Goal: Information Seeking & Learning: Understand process/instructions

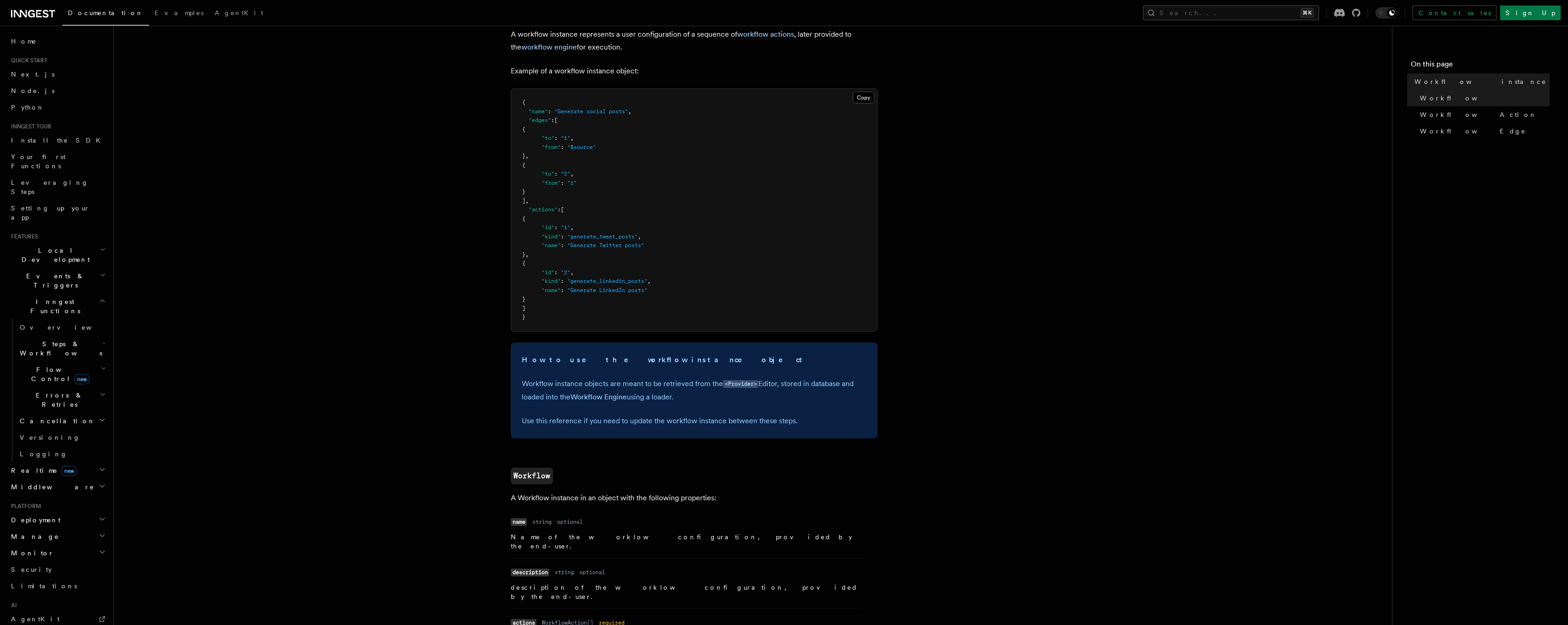
scroll to position [100, 0]
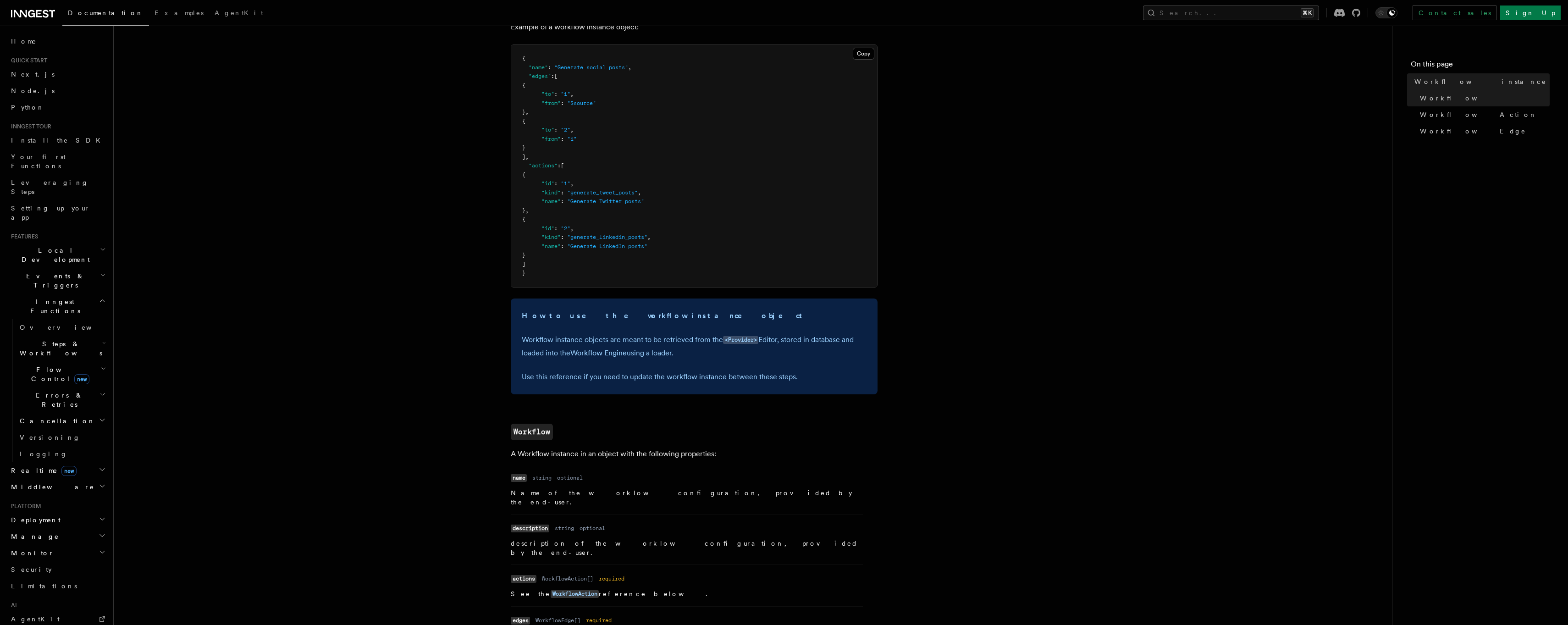
click at [1249, 15] on button "Search... ⌘K" at bounding box center [1231, 12] width 176 height 15
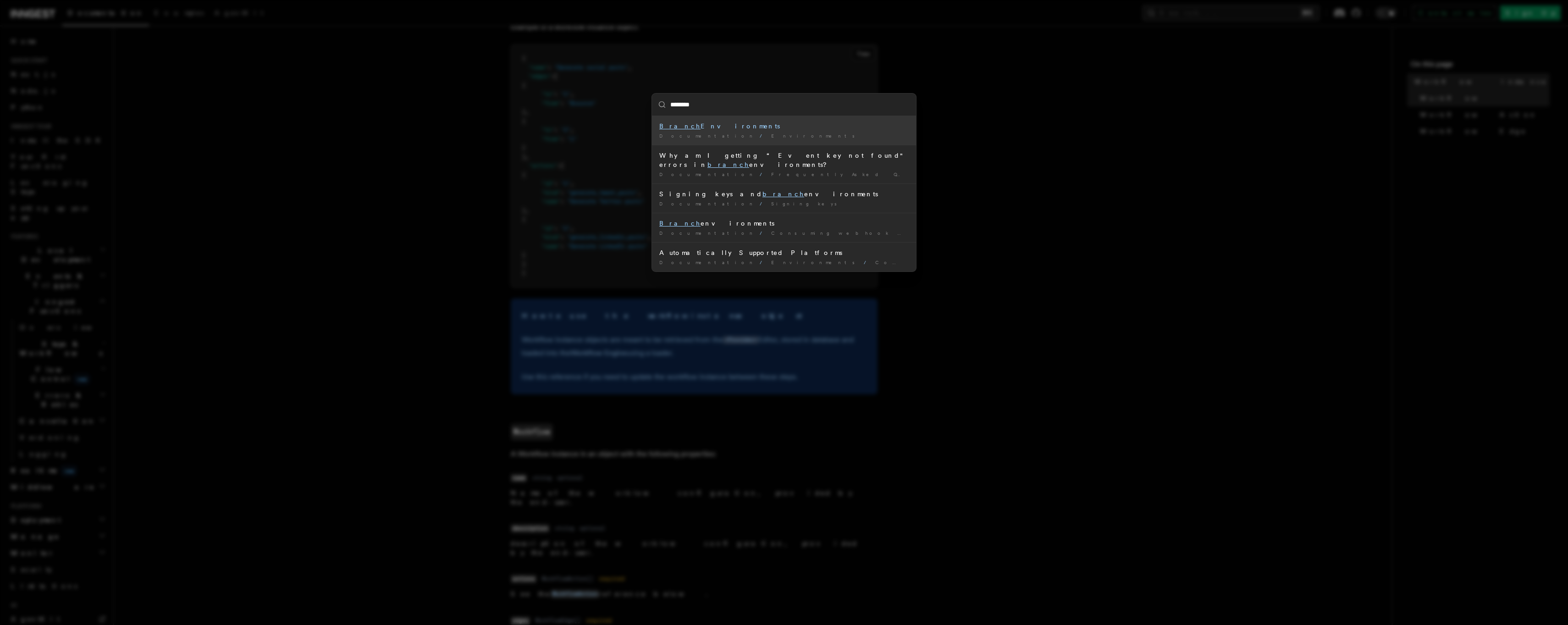
type input "*********"
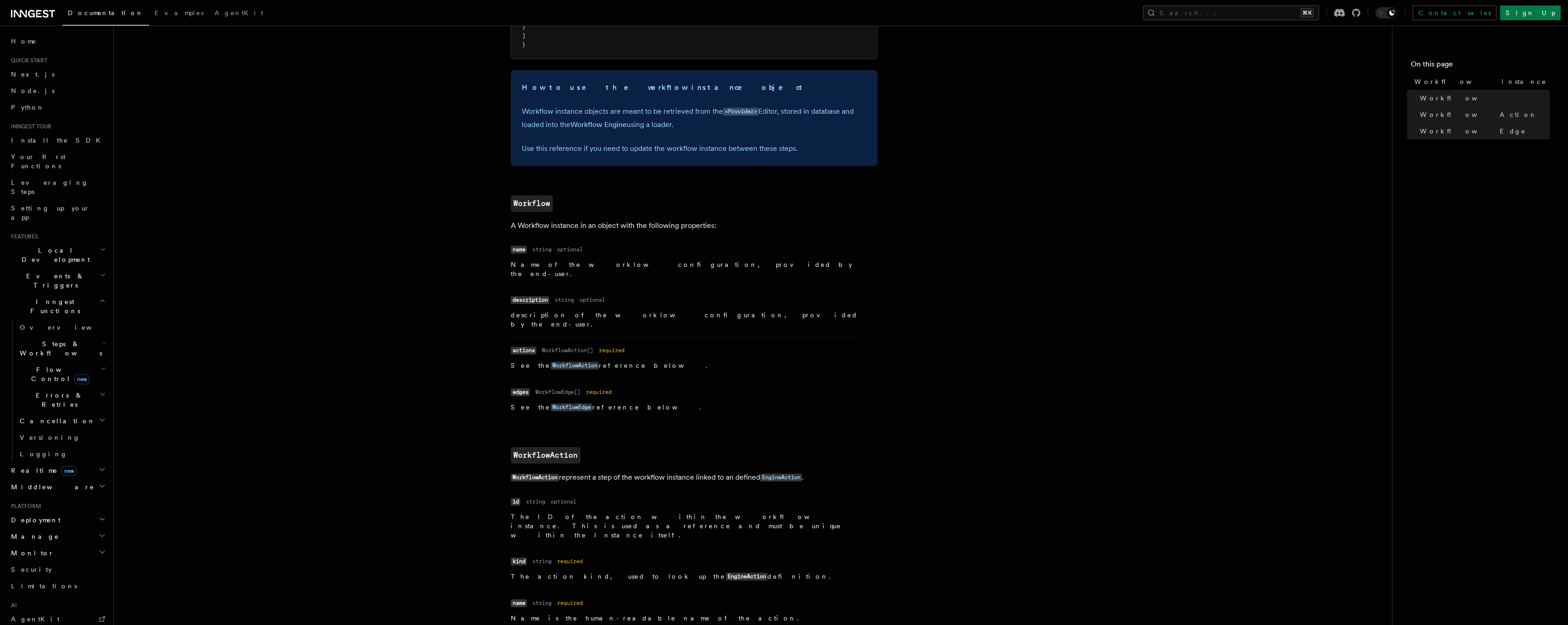
scroll to position [0, 0]
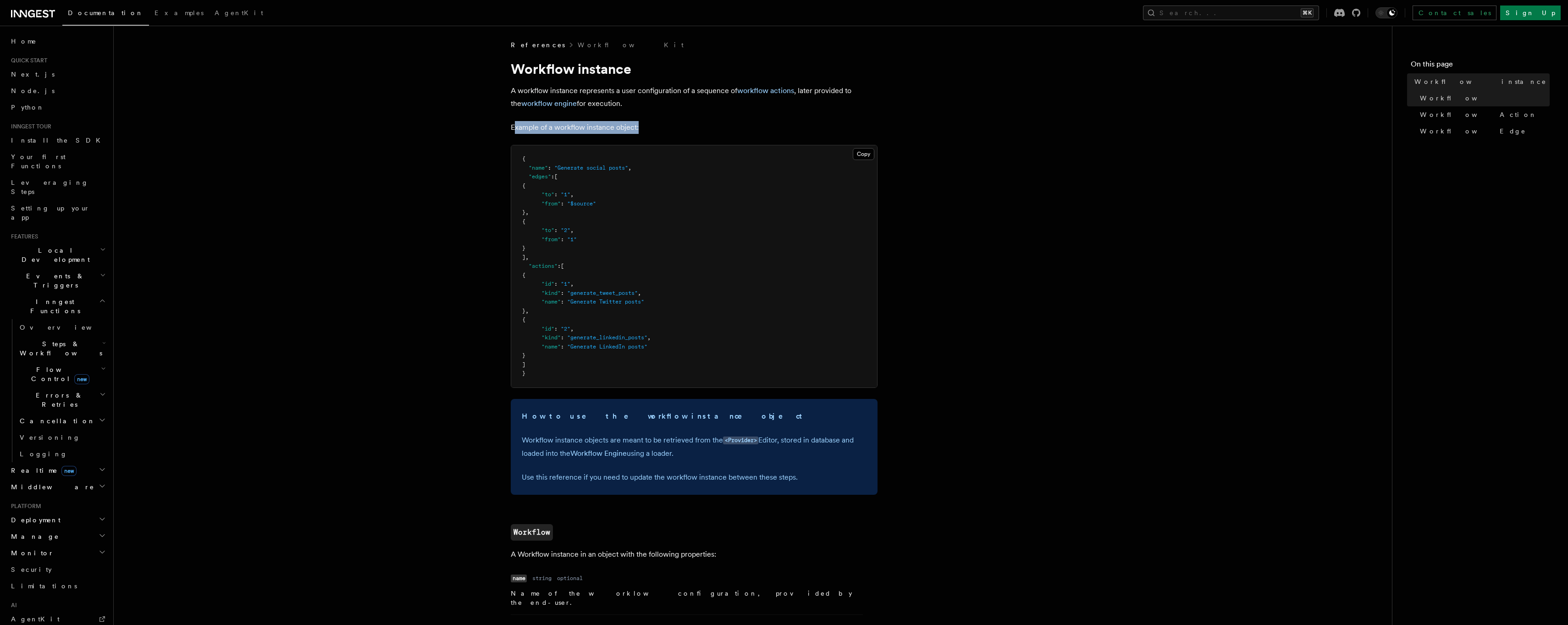
drag, startPoint x: 513, startPoint y: 126, endPoint x: 654, endPoint y: 128, distance: 141.0
click at [654, 125] on p "Example of a workflow instance object:" at bounding box center [694, 127] width 367 height 13
click at [654, 128] on p "Example of a workflow instance object:" at bounding box center [694, 127] width 367 height 13
drag, startPoint x: 654, startPoint y: 128, endPoint x: 502, endPoint y: 126, distance: 152.0
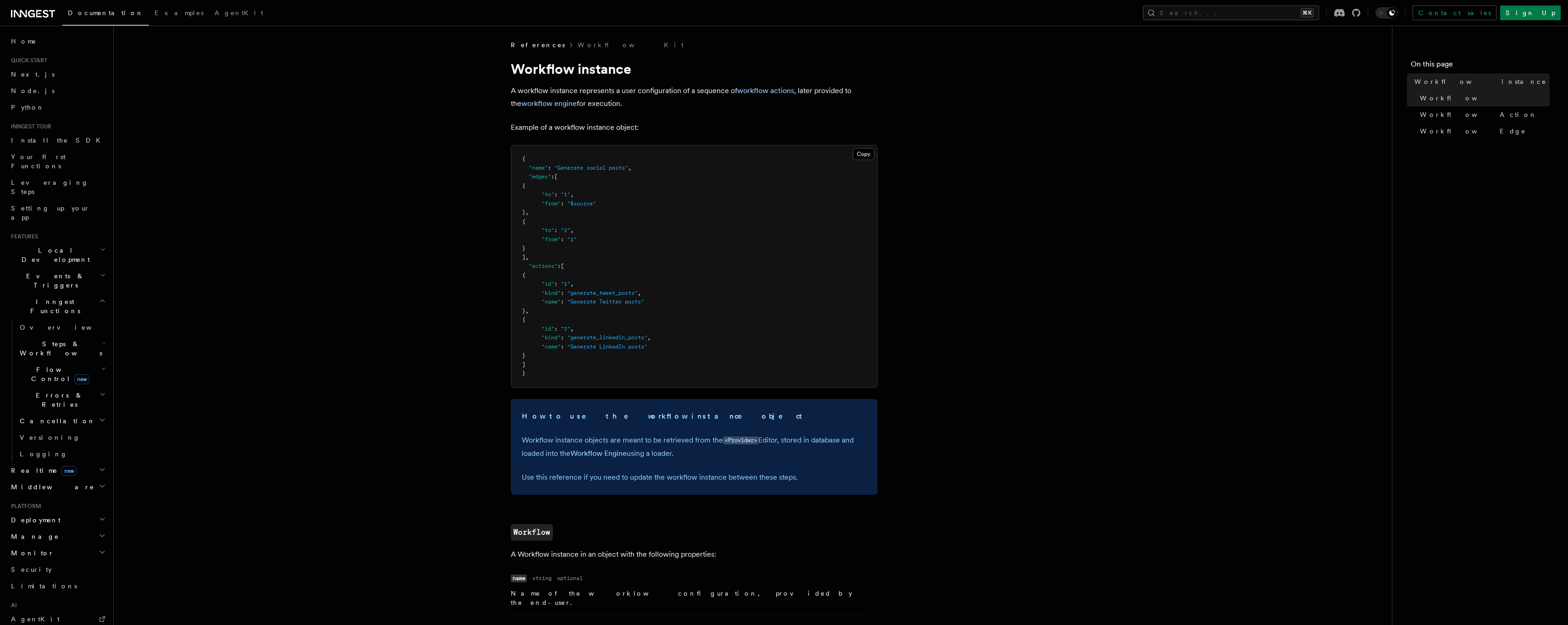
drag, startPoint x: 514, startPoint y: 127, endPoint x: 623, endPoint y: 126, distance: 109.0
click at [622, 127] on p "Example of a workflow instance object:" at bounding box center [694, 127] width 367 height 13
click at [623, 126] on p "Example of a workflow instance object:" at bounding box center [694, 127] width 367 height 13
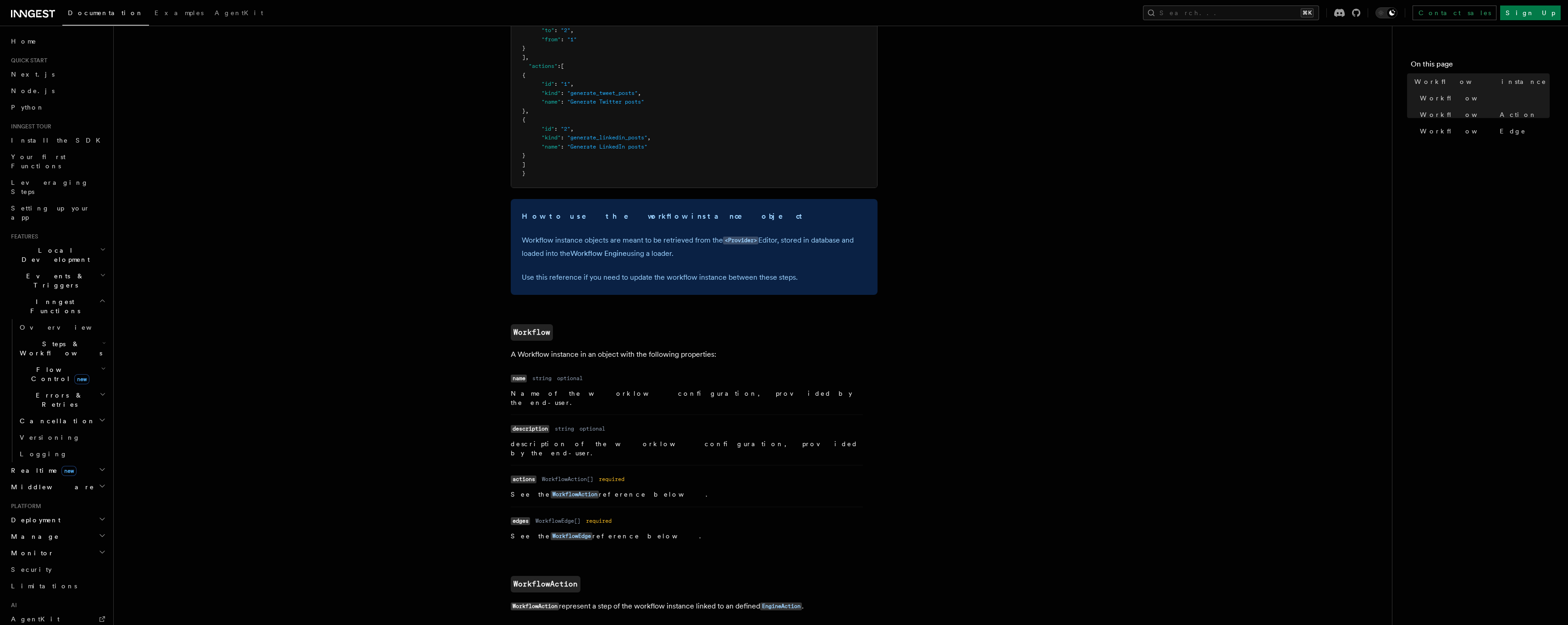
scroll to position [214, 0]
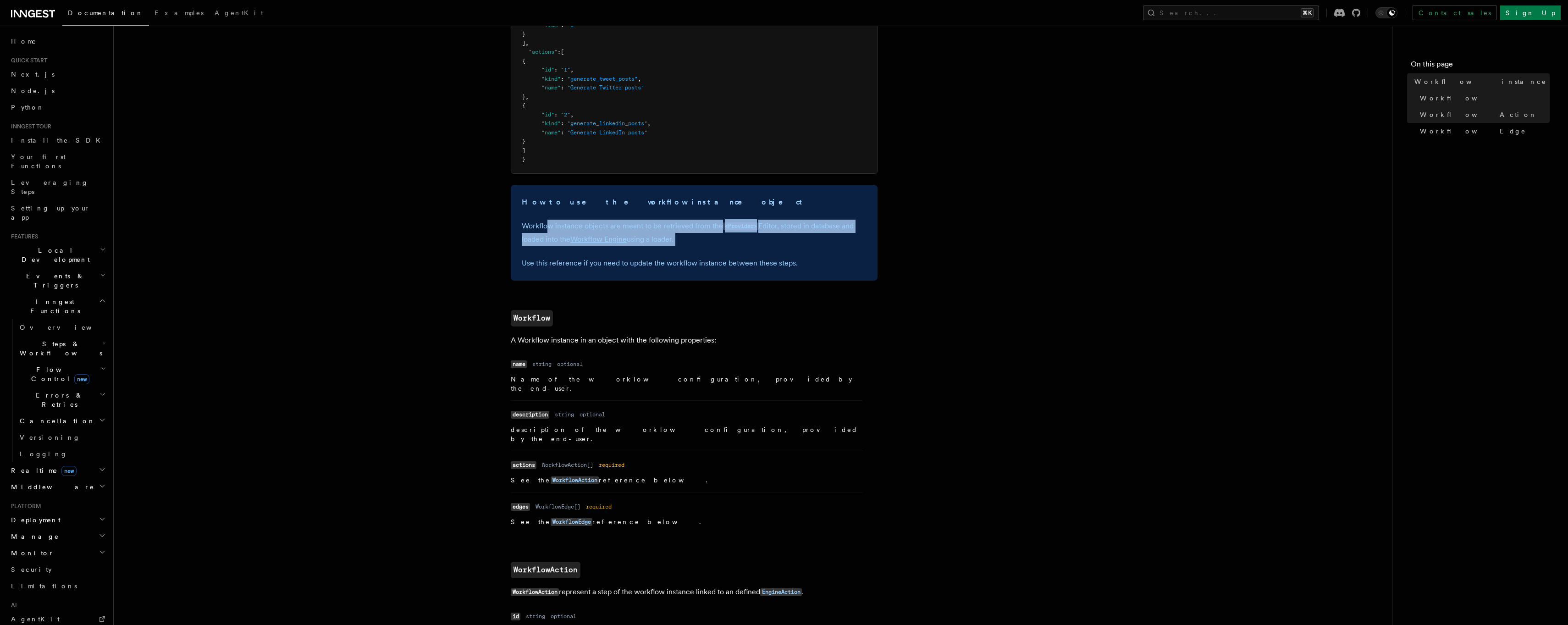
drag, startPoint x: 548, startPoint y: 224, endPoint x: 720, endPoint y: 260, distance: 175.7
click at [720, 258] on div "How to use the workflow instance object Workflow instance objects are meant to …" at bounding box center [694, 233] width 367 height 96
click at [720, 260] on p "Use this reference if you need to update the workflow instance between these st…" at bounding box center [694, 263] width 345 height 13
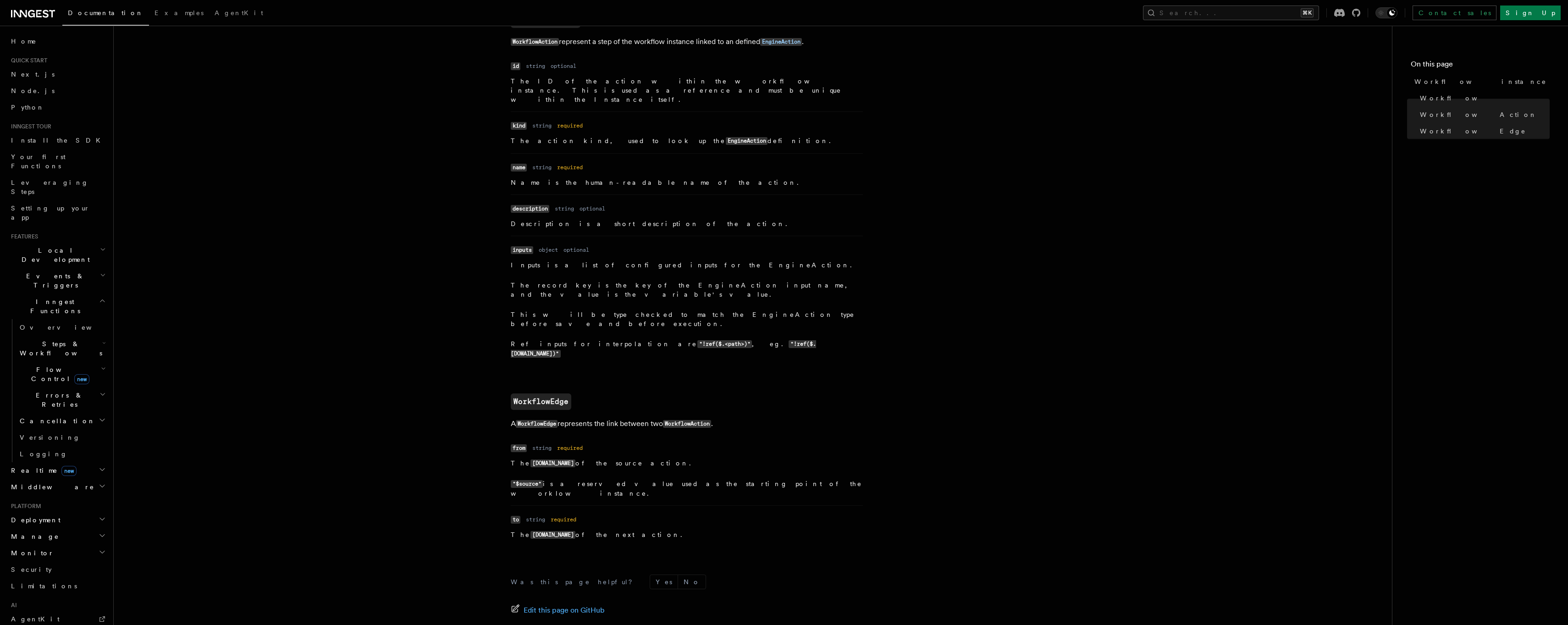
scroll to position [793, 0]
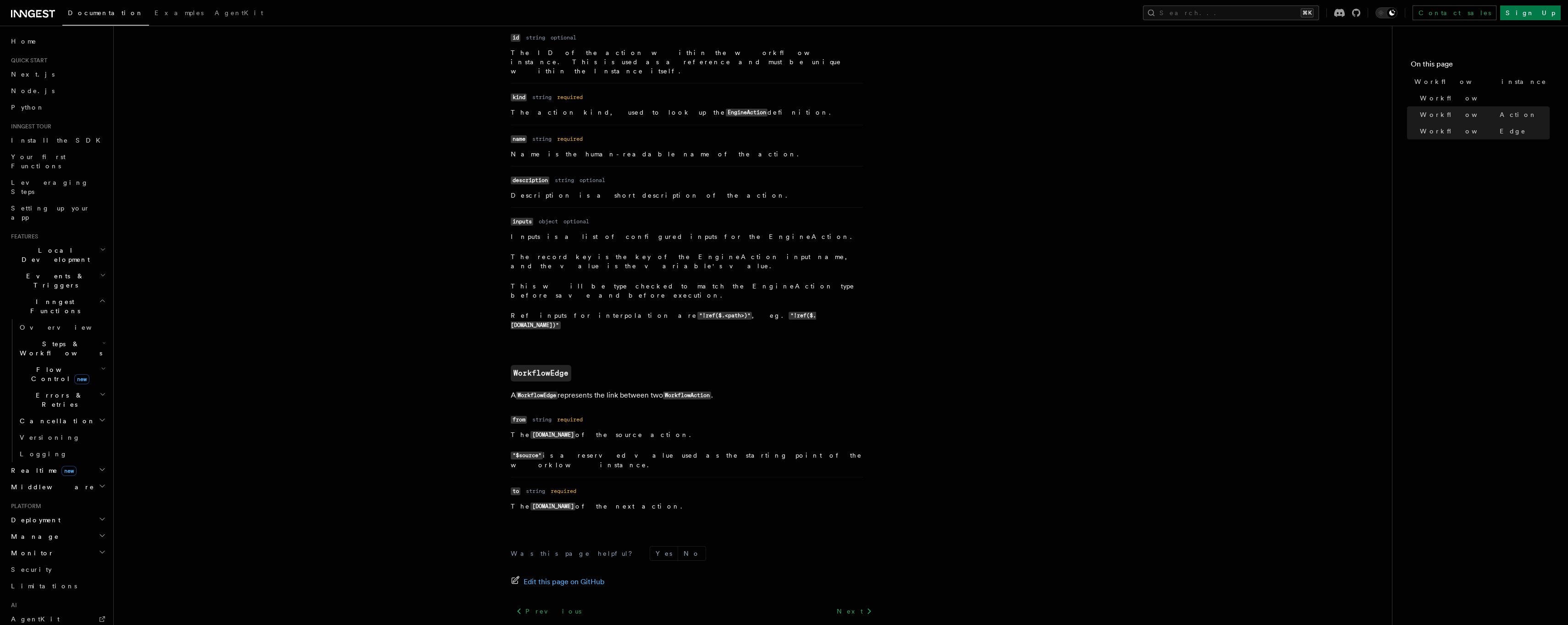
click at [522, 625] on link "Using the Workflow Engine" at bounding box center [569, 631] width 101 height 13
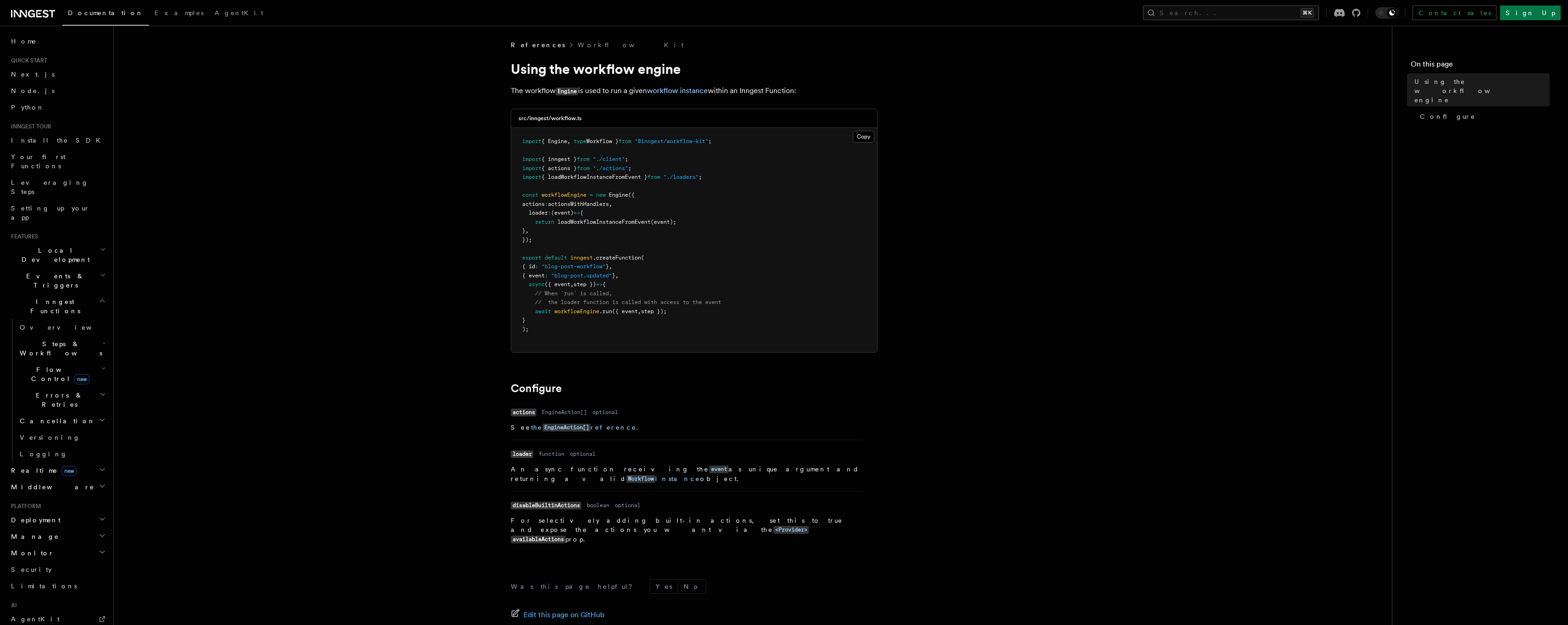
drag, startPoint x: 522, startPoint y: 259, endPoint x: 537, endPoint y: 323, distance: 65.7
click at [537, 323] on pre "import { Engine , type Workflow } from "@inngest/workflow-kit" ; import { innge…" at bounding box center [694, 239] width 366 height 224
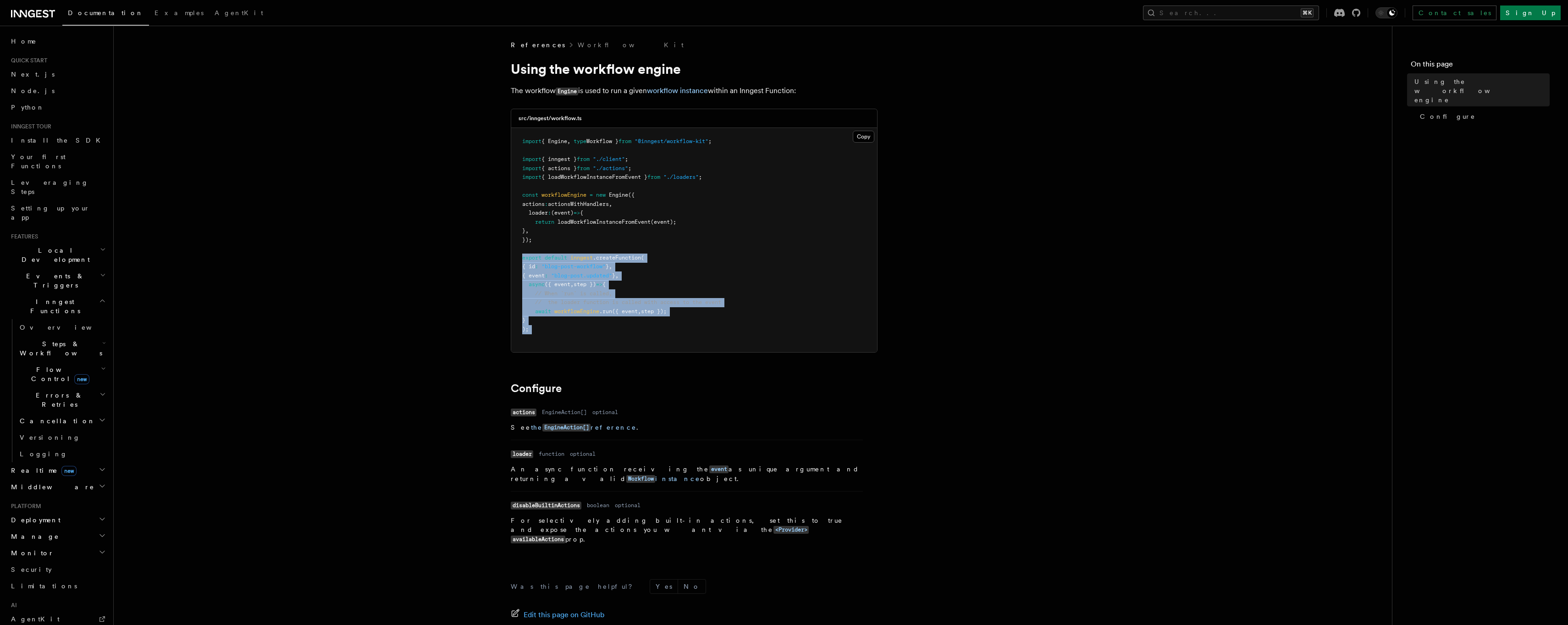
drag, startPoint x: 533, startPoint y: 341, endPoint x: 506, endPoint y: 250, distance: 94.9
click at [508, 252] on article "References Workflow Kit Using the workflow engine The workflow Engine is used t…" at bounding box center [753, 386] width 1249 height 692
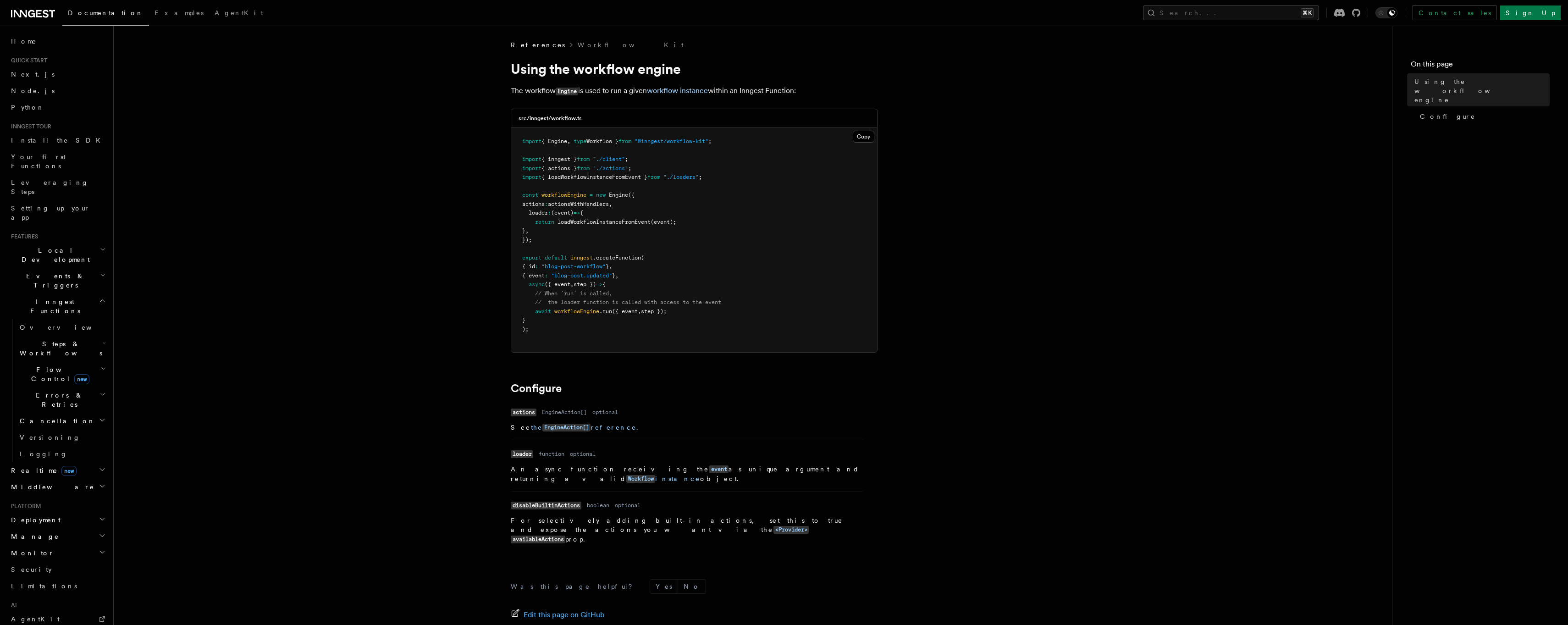
click at [519, 276] on pre "import { Engine , type Workflow } from "@inngest/workflow-kit" ; import { innge…" at bounding box center [694, 239] width 366 height 224
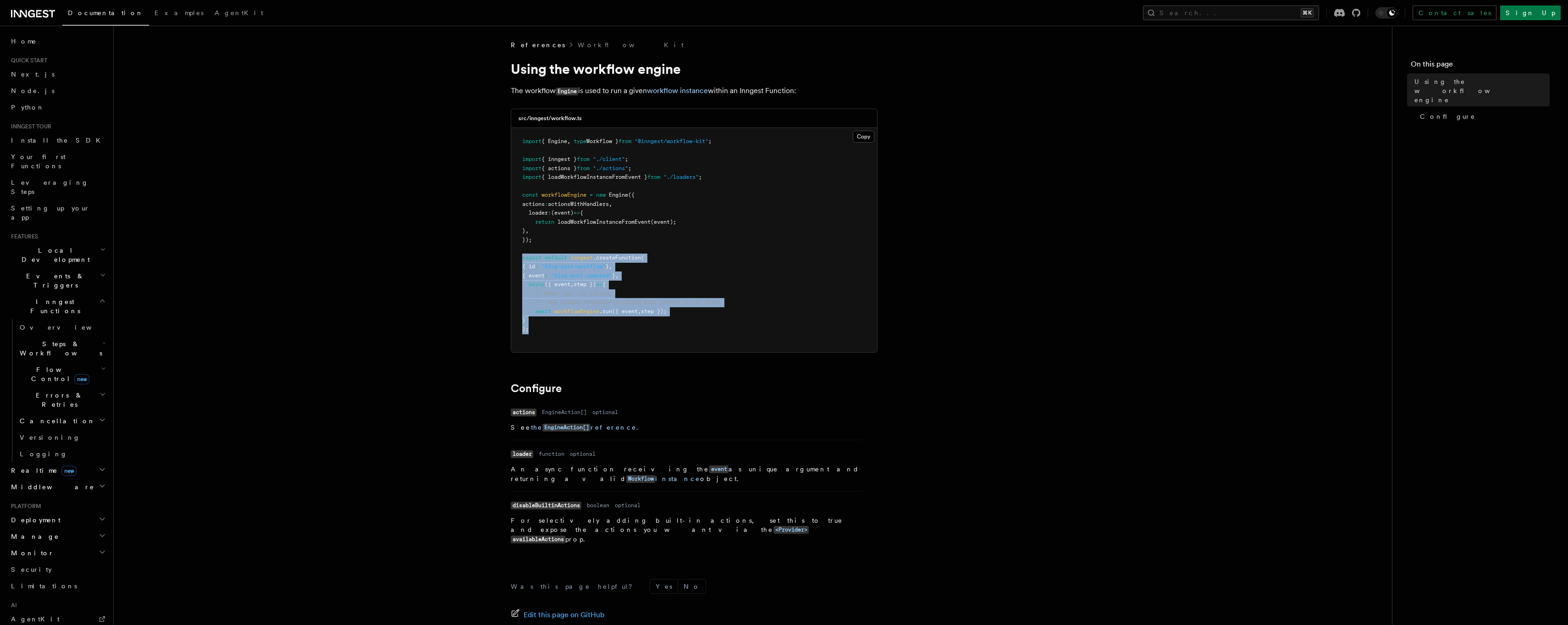
drag, startPoint x: 522, startPoint y: 259, endPoint x: 543, endPoint y: 330, distance: 74.0
click at [543, 330] on pre "import { Engine , type Workflow } from "@inngest/workflow-kit" ; import { innge…" at bounding box center [694, 239] width 366 height 224
drag, startPoint x: 537, startPoint y: 333, endPoint x: 518, endPoint y: 261, distance: 74.5
click at [518, 261] on pre "import { Engine , type Workflow } from "@inngest/workflow-kit" ; import { innge…" at bounding box center [694, 239] width 366 height 224
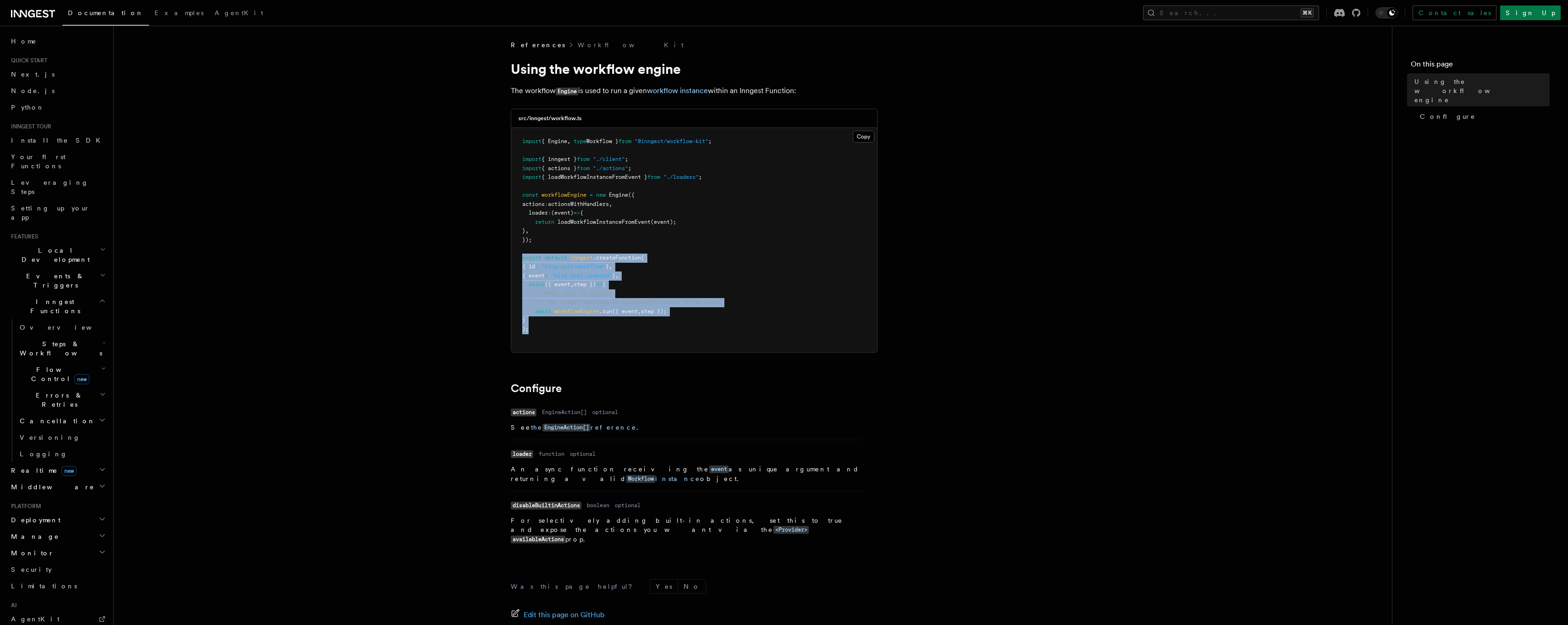
click at [518, 261] on pre "import { Engine , type Workflow } from "@inngest/workflow-kit" ; import { innge…" at bounding box center [694, 239] width 366 height 224
drag, startPoint x: 519, startPoint y: 250, endPoint x: 535, endPoint y: 329, distance: 80.6
click at [535, 329] on pre "import { Engine , type Workflow } from "@inngest/workflow-kit" ; import { innge…" at bounding box center [694, 239] width 366 height 224
drag, startPoint x: 534, startPoint y: 332, endPoint x: 518, endPoint y: 261, distance: 72.8
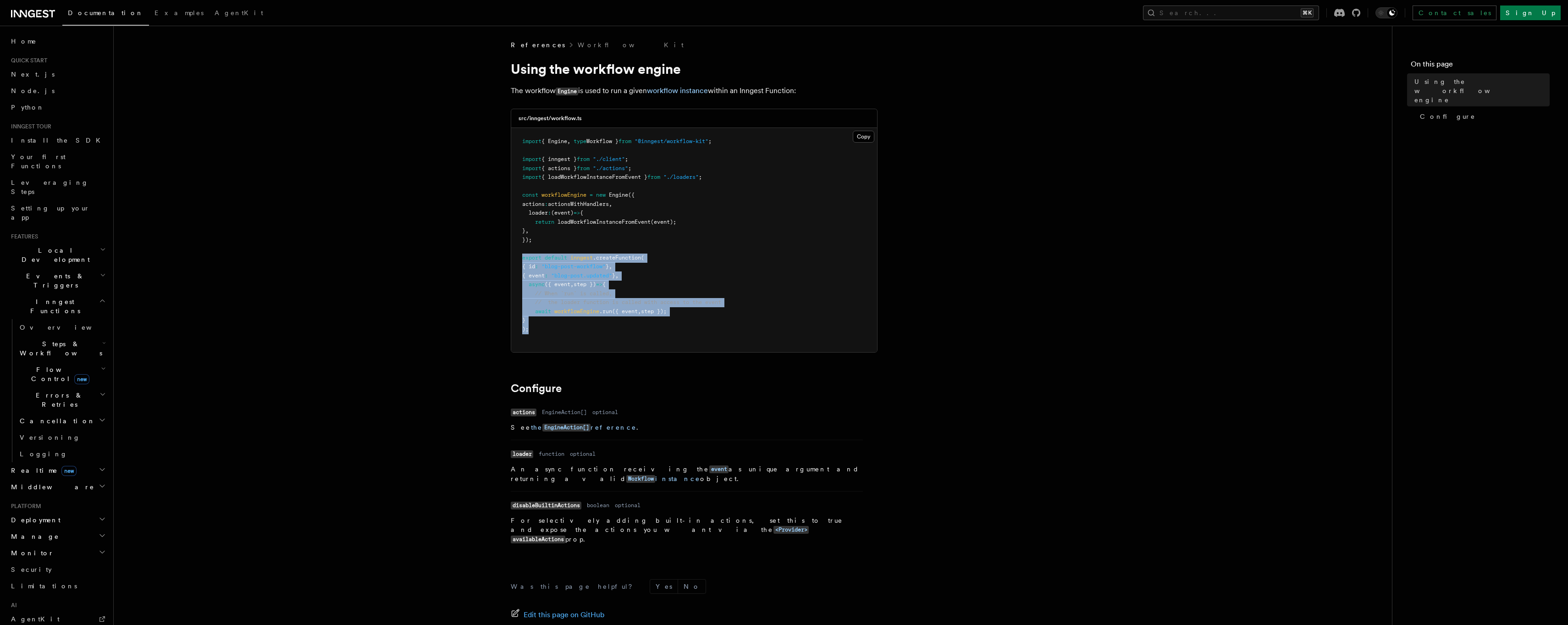
click at [518, 261] on pre "import { Engine , type Workflow } from "@inngest/workflow-kit" ; import { innge…" at bounding box center [694, 239] width 366 height 224
drag, startPoint x: 520, startPoint y: 252, endPoint x: 534, endPoint y: 328, distance: 77.3
click at [534, 328] on pre "import { Engine , type Workflow } from "@inngest/workflow-kit" ; import { innge…" at bounding box center [694, 239] width 366 height 224
click at [534, 327] on pre "import { Engine , type Workflow } from "@inngest/workflow-kit" ; import { innge…" at bounding box center [694, 239] width 366 height 224
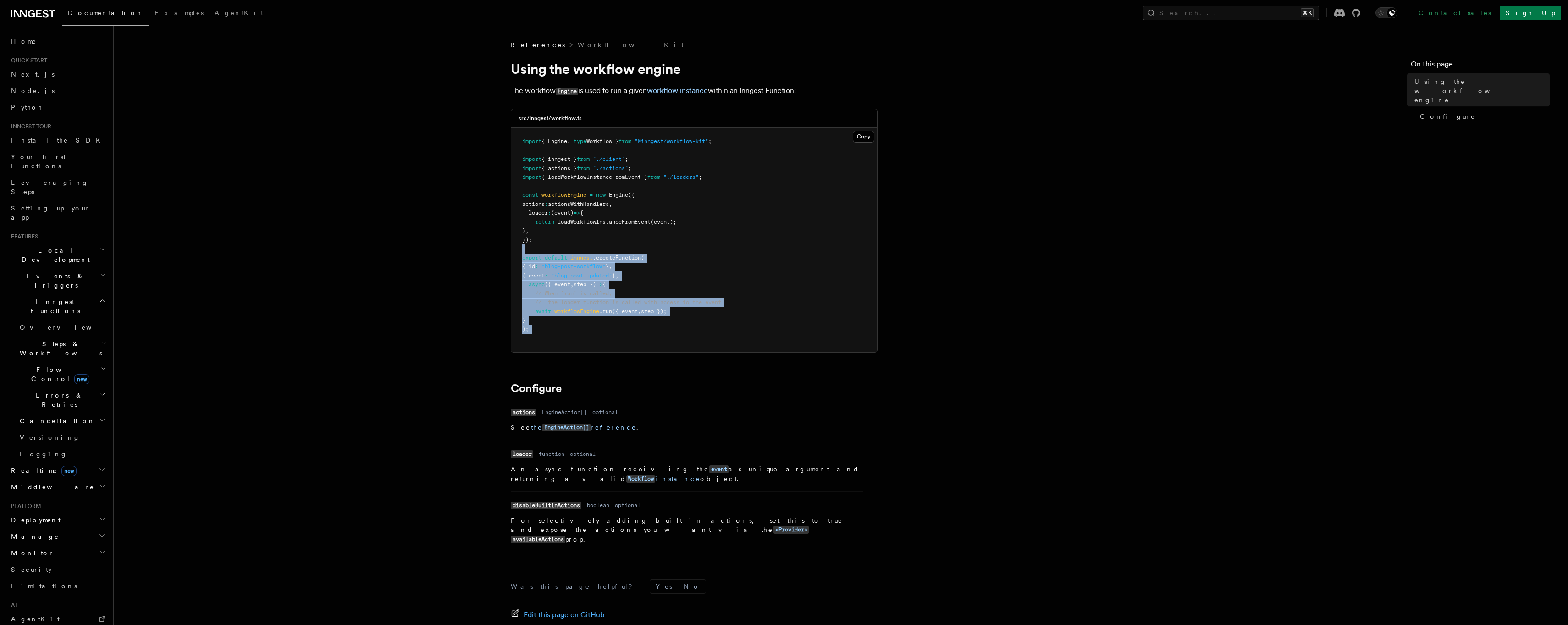
drag, startPoint x: 534, startPoint y: 327, endPoint x: 518, endPoint y: 249, distance: 79.6
click at [518, 249] on pre "import { Engine , type Workflow } from "@inngest/workflow-kit" ; import { innge…" at bounding box center [694, 239] width 366 height 224
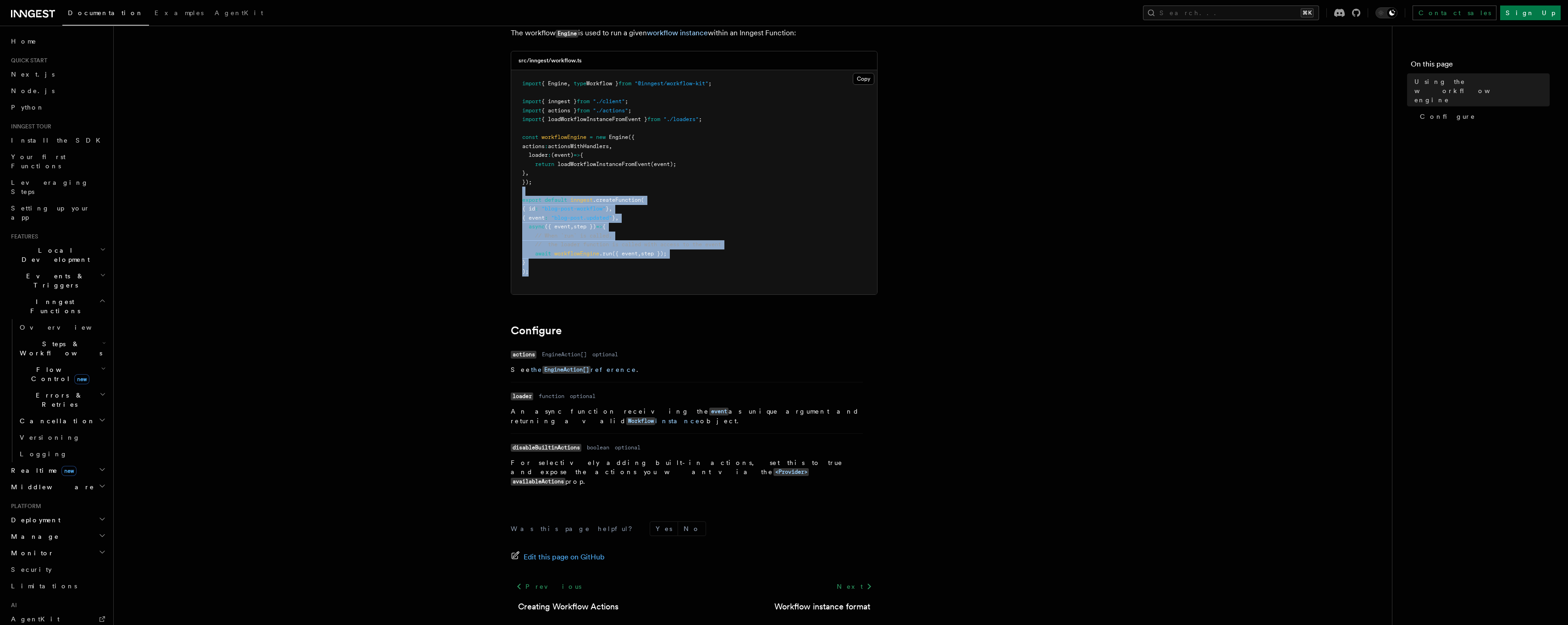
scroll to position [61, 0]
click at [820, 597] on link "Workflow instance format" at bounding box center [822, 604] width 96 height 13
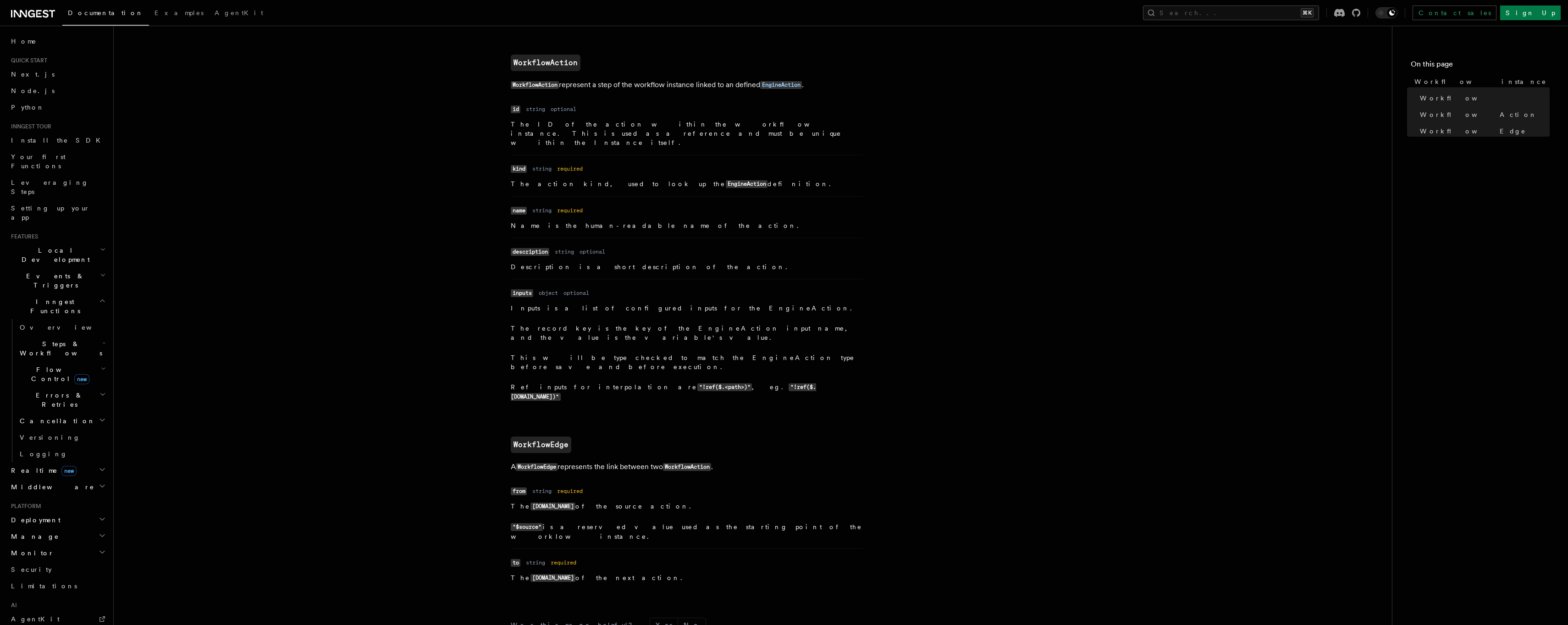
scroll to position [793, 0]
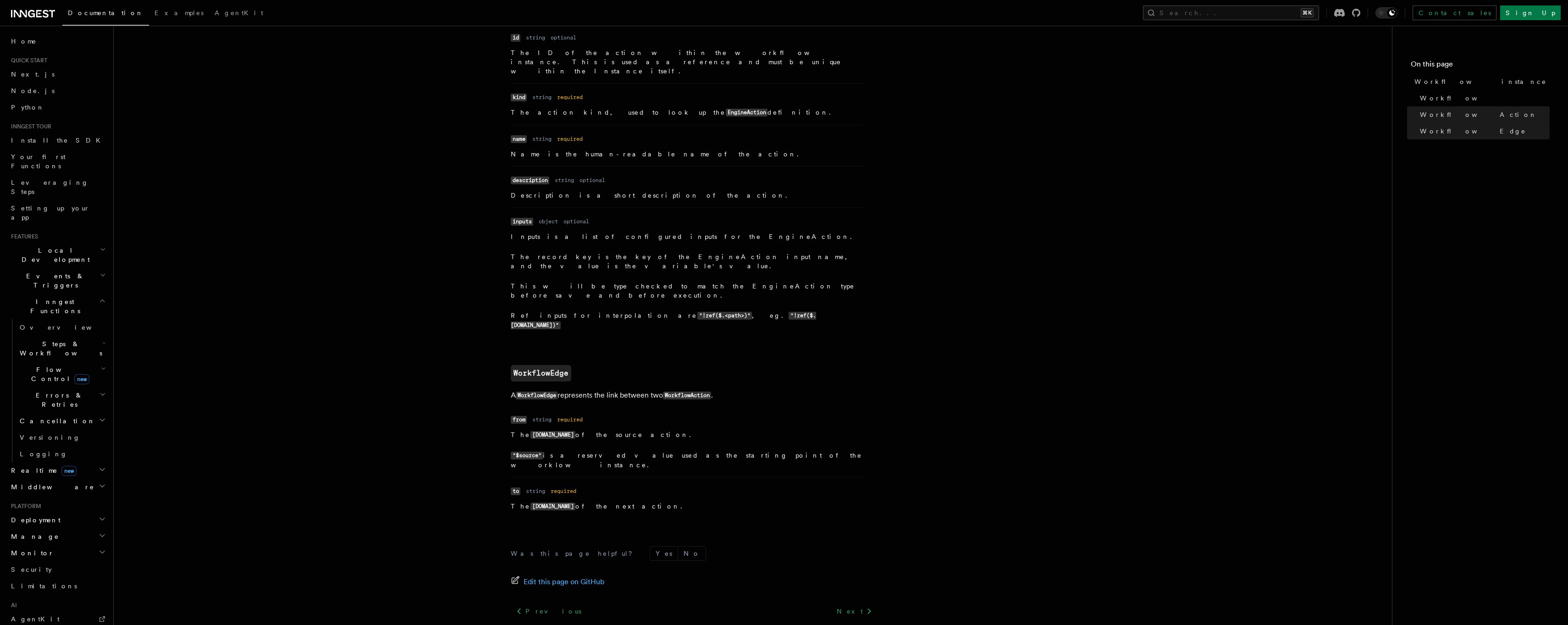
click at [847, 625] on link "Components API (React)" at bounding box center [824, 631] width 91 height 13
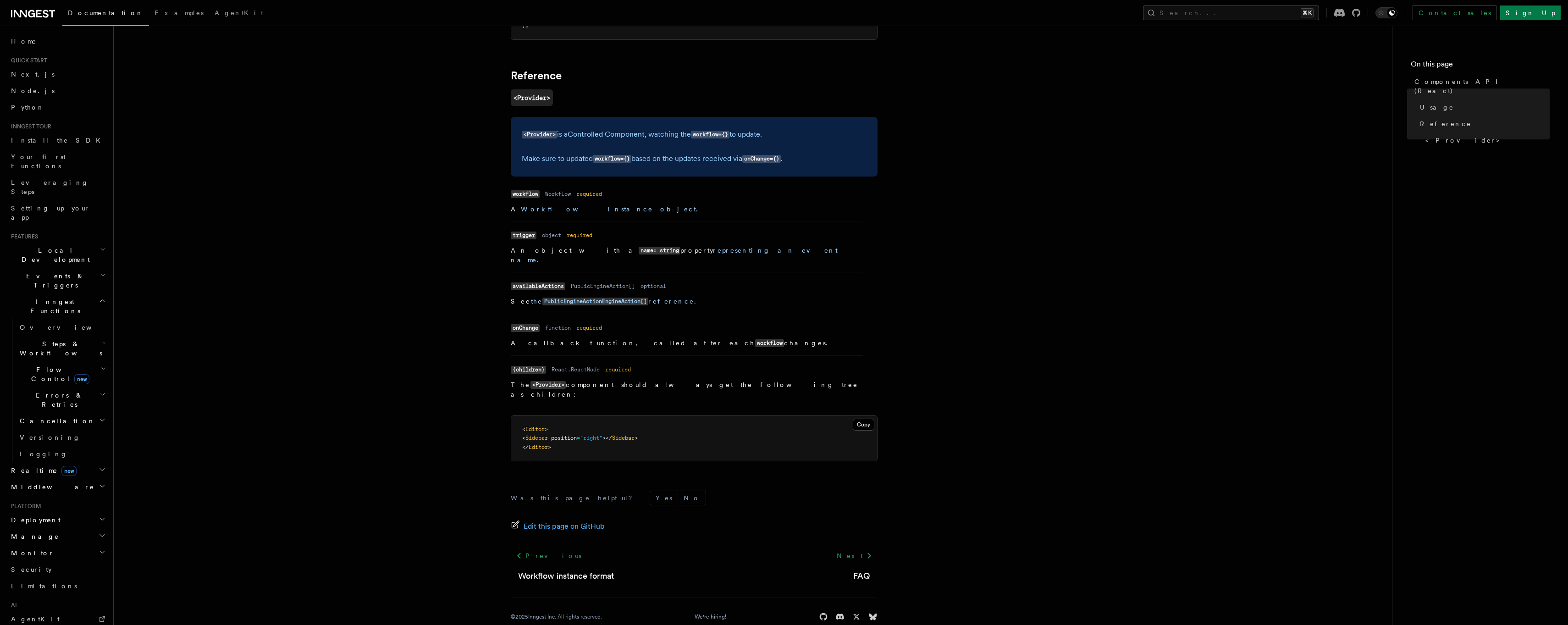
scroll to position [618, 0]
click at [860, 548] on link "Next" at bounding box center [854, 556] width 47 height 17
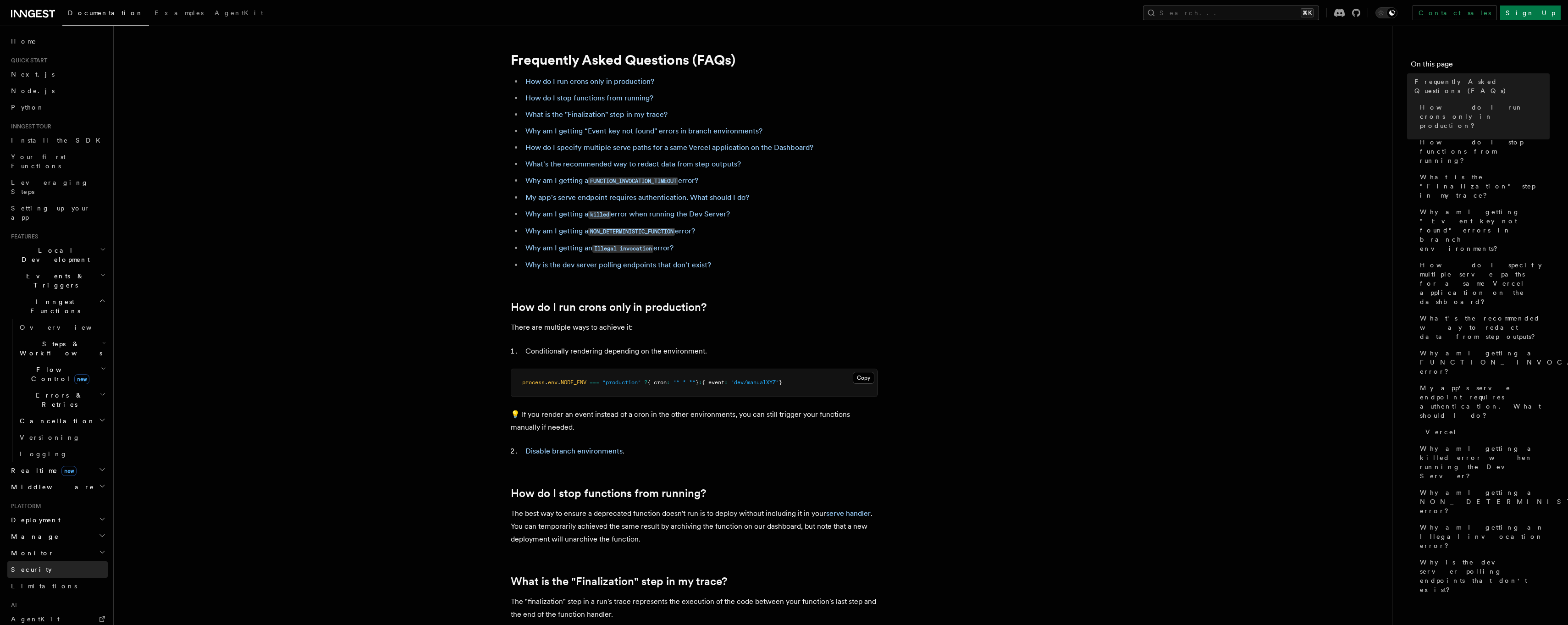
scroll to position [109, 0]
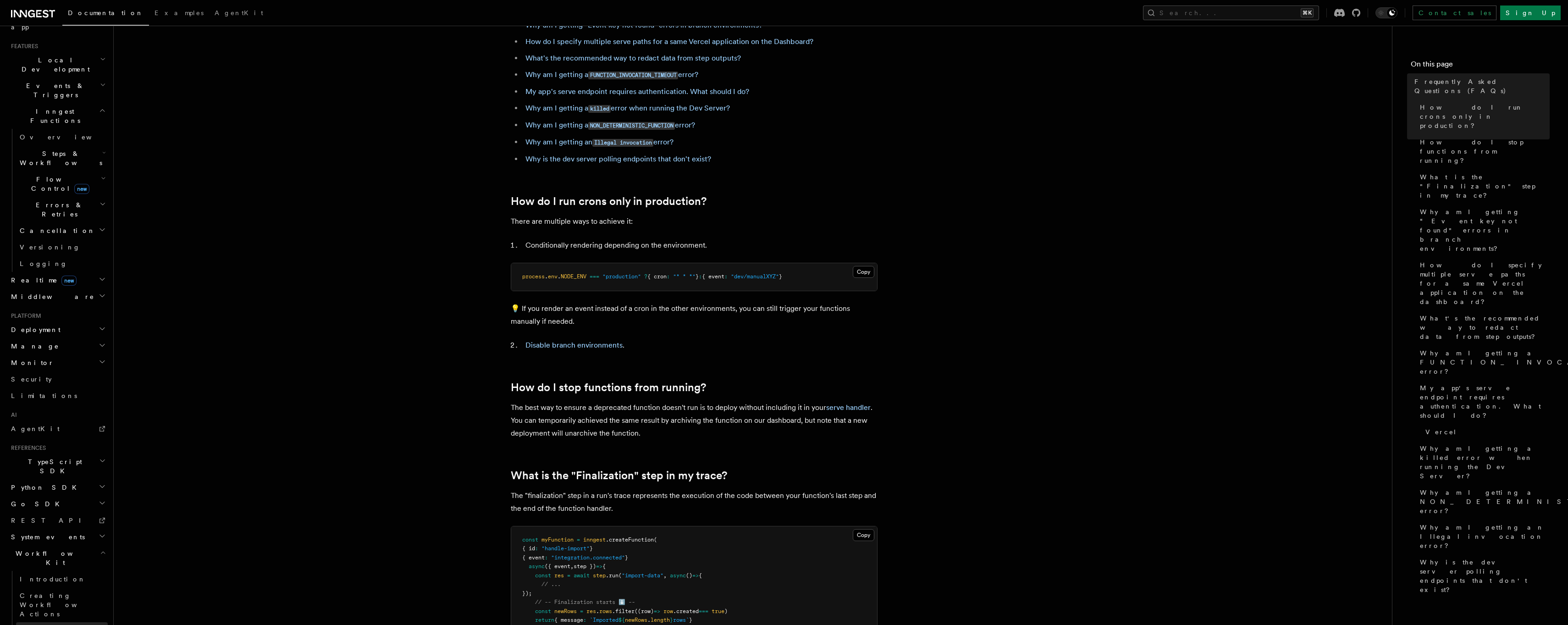
scroll to position [191, 0]
